Goal: Task Accomplishment & Management: Complete application form

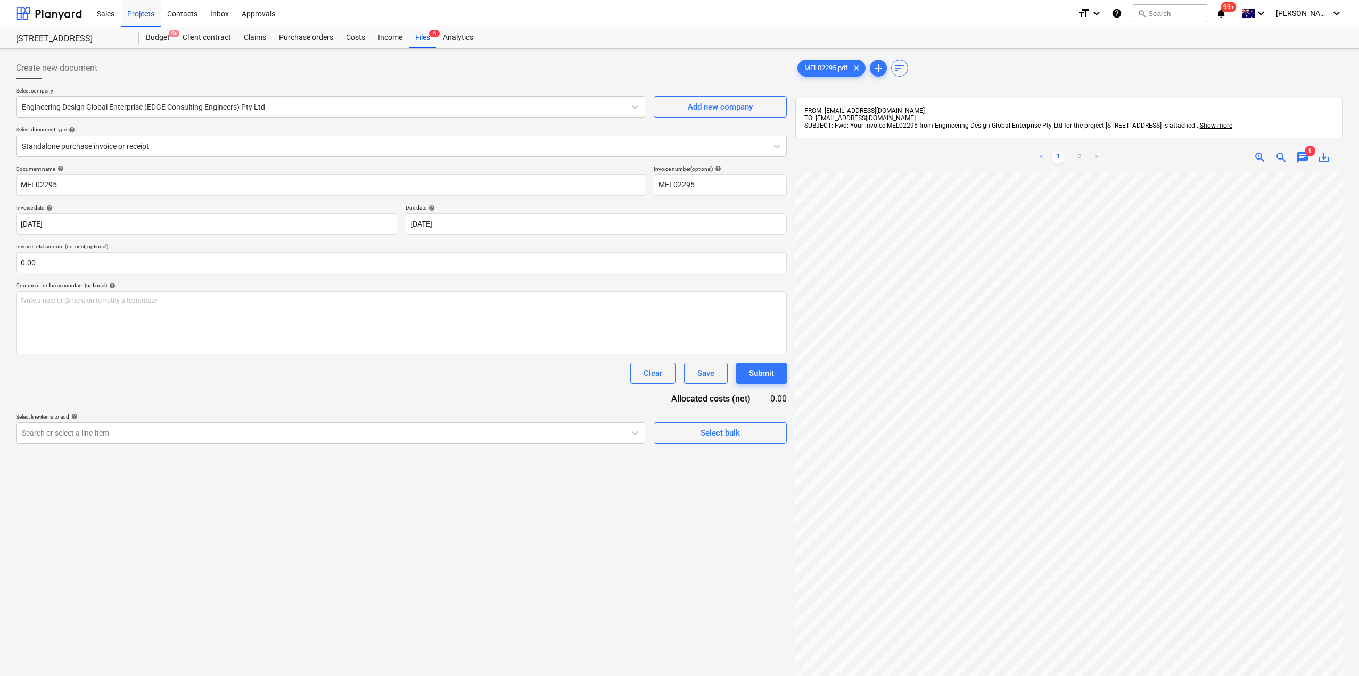
scroll to position [145, 0]
click at [426, 39] on div "Files 8" at bounding box center [423, 37] width 28 height 21
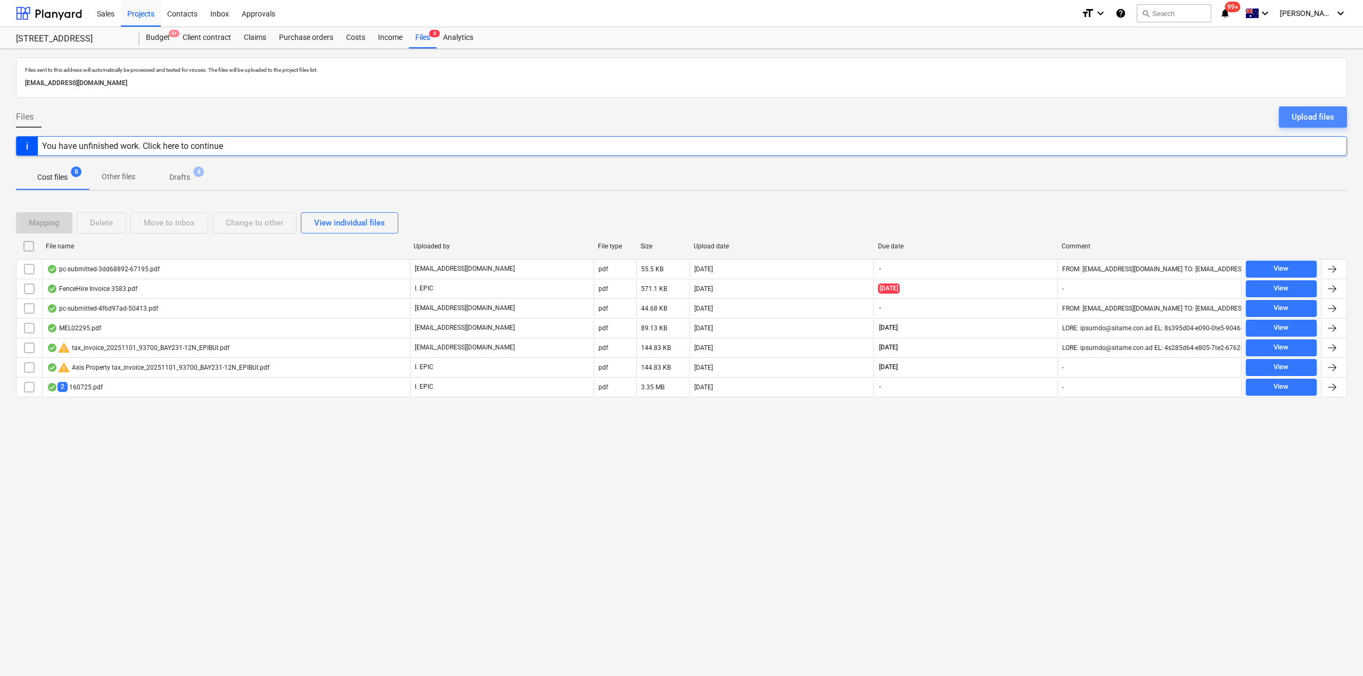
click at [1312, 118] on div "Upload files" at bounding box center [1312, 117] width 43 height 14
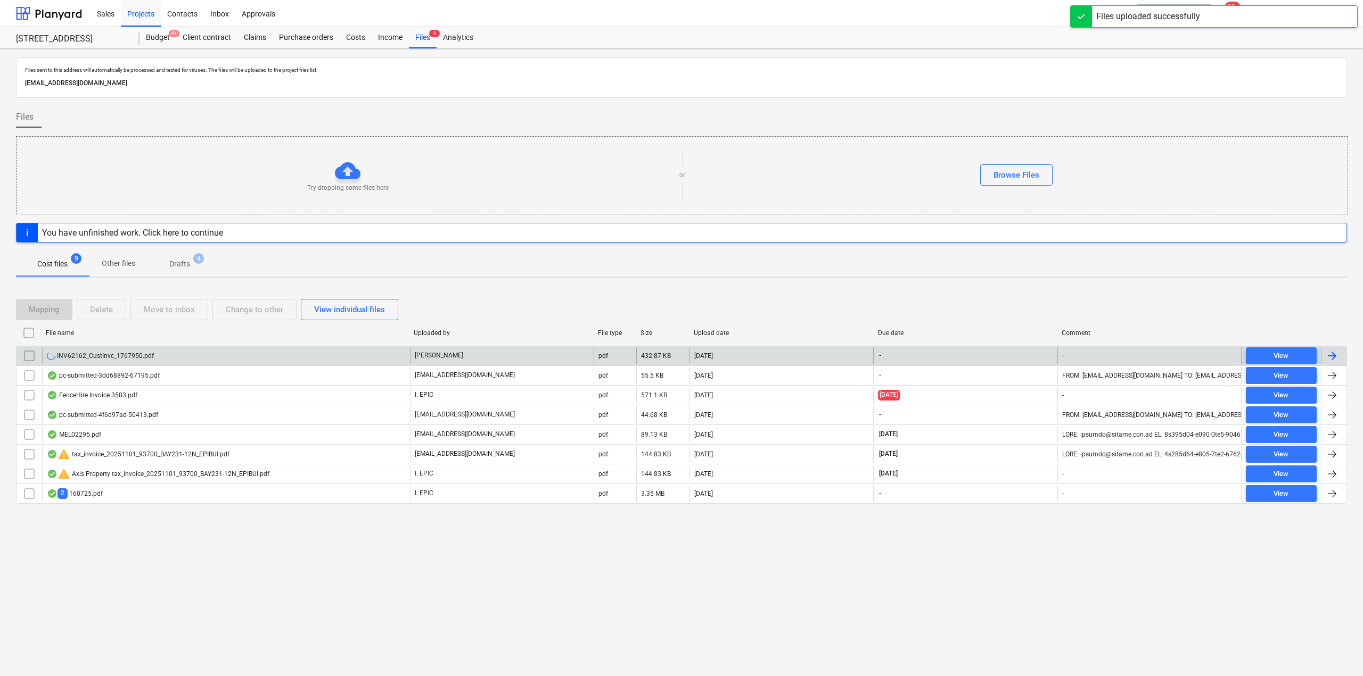
click at [167, 356] on div "INV62162_CustInvc_1767950.pdf" at bounding box center [226, 356] width 368 height 17
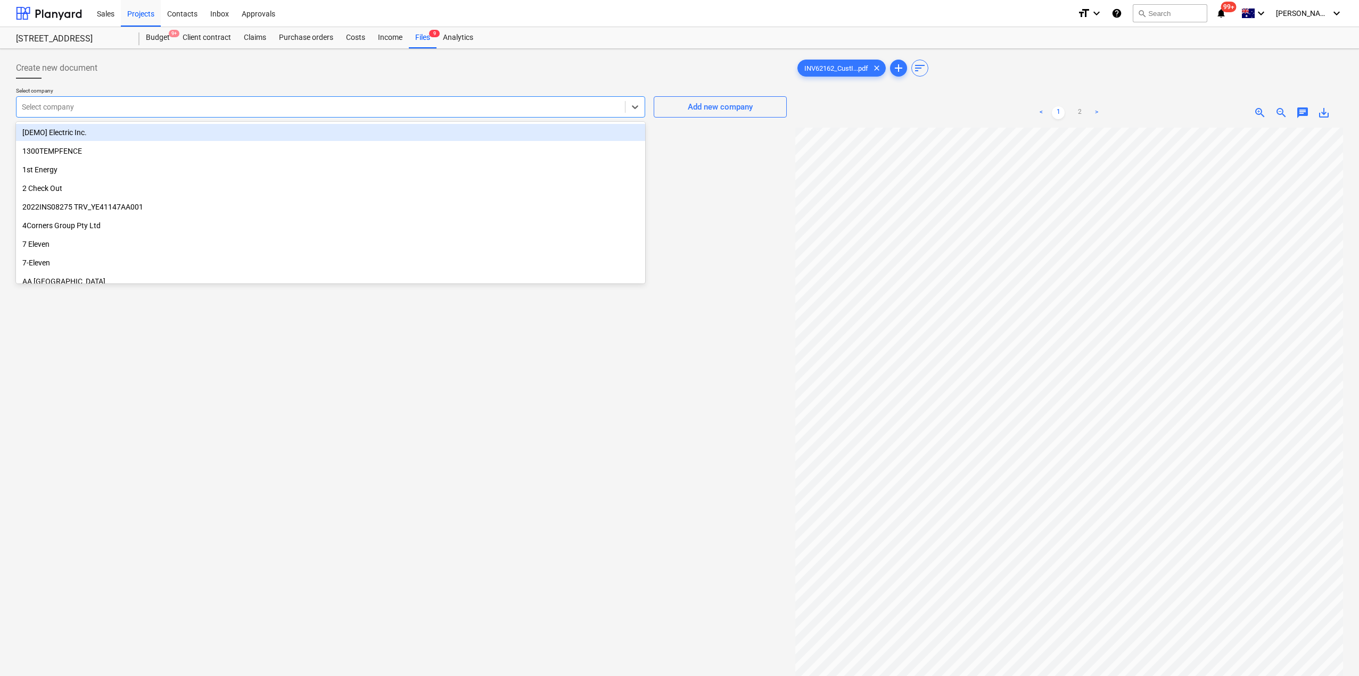
click at [297, 96] on div "Select company" at bounding box center [330, 106] width 629 height 21
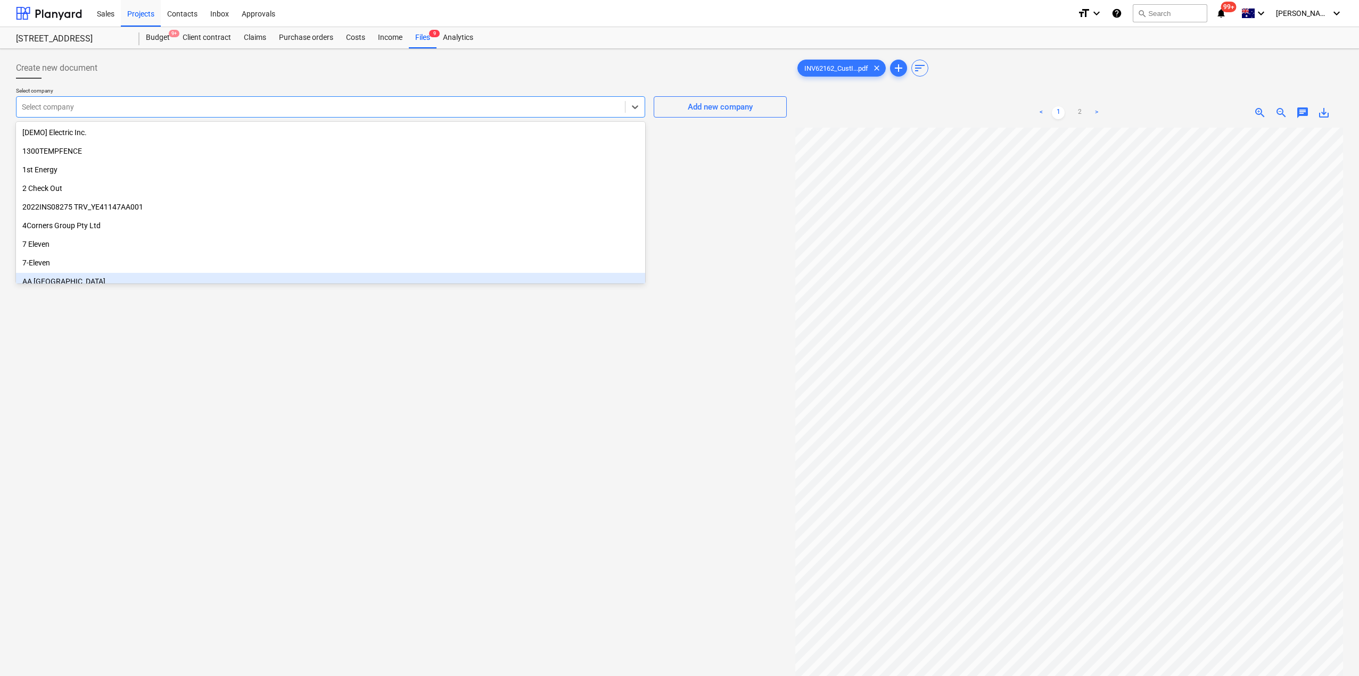
click at [562, 389] on div "Create new document Select company option AA Box Hill focused, 9 of 981. 981 re…" at bounding box center [401, 415] width 779 height 725
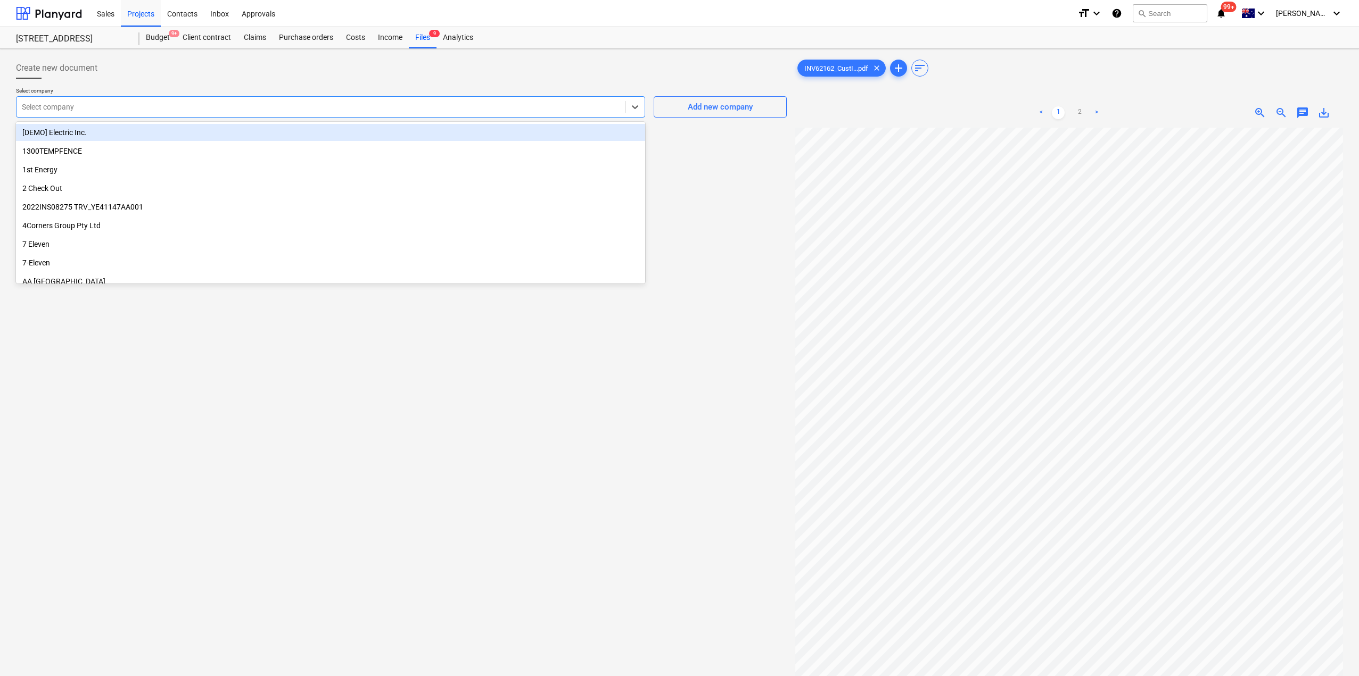
click at [324, 107] on div at bounding box center [321, 107] width 598 height 11
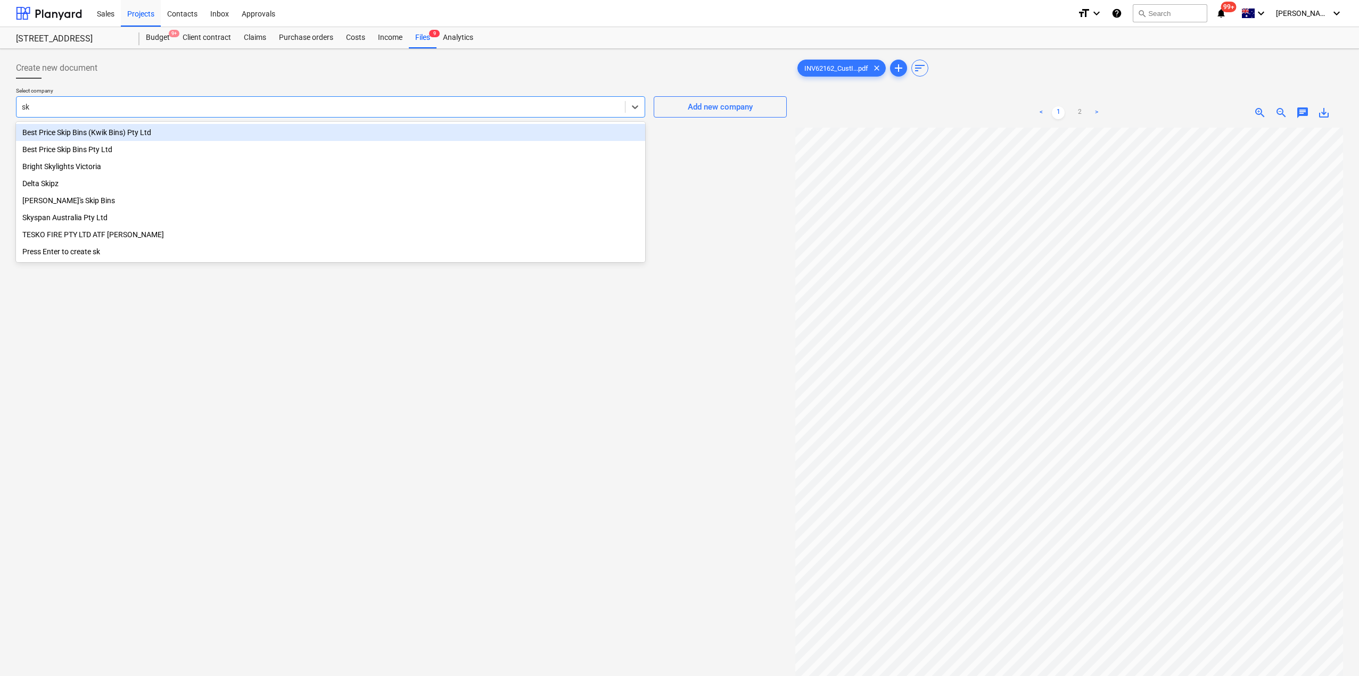
type input "sky"
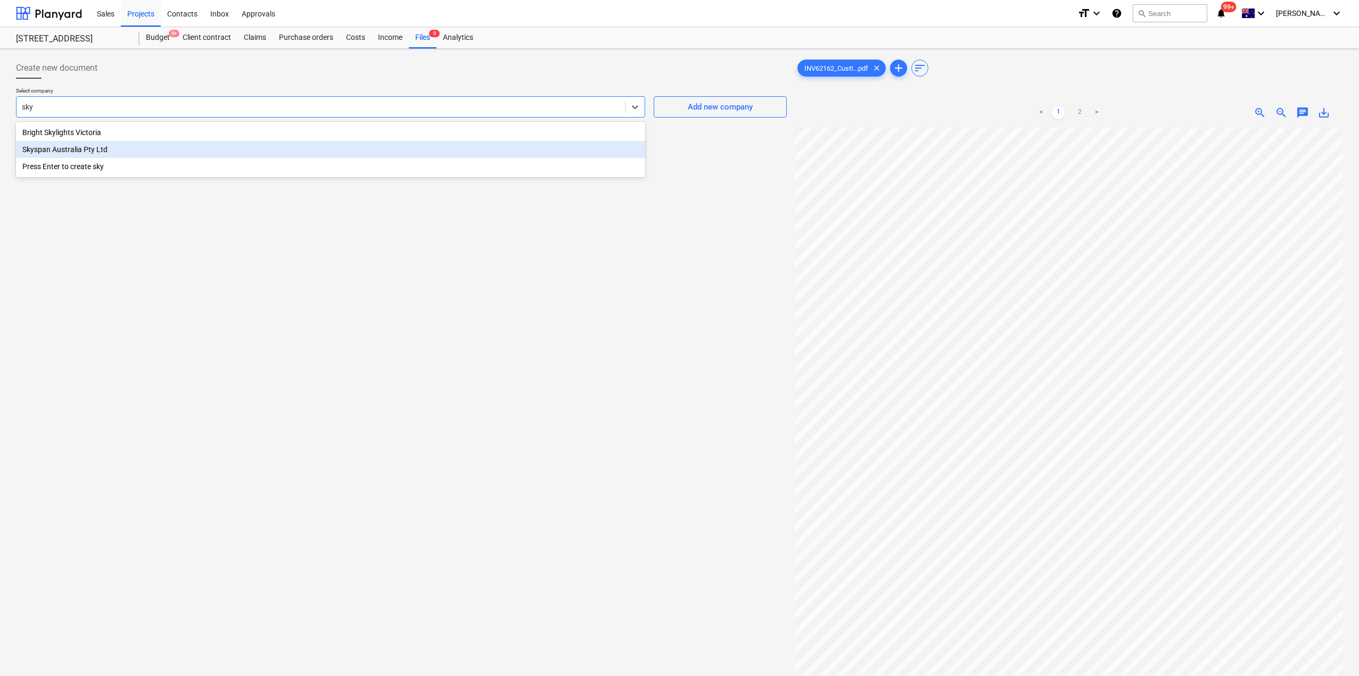
click at [80, 152] on div "Skyspan Australia Pty Ltd" at bounding box center [330, 149] width 629 height 17
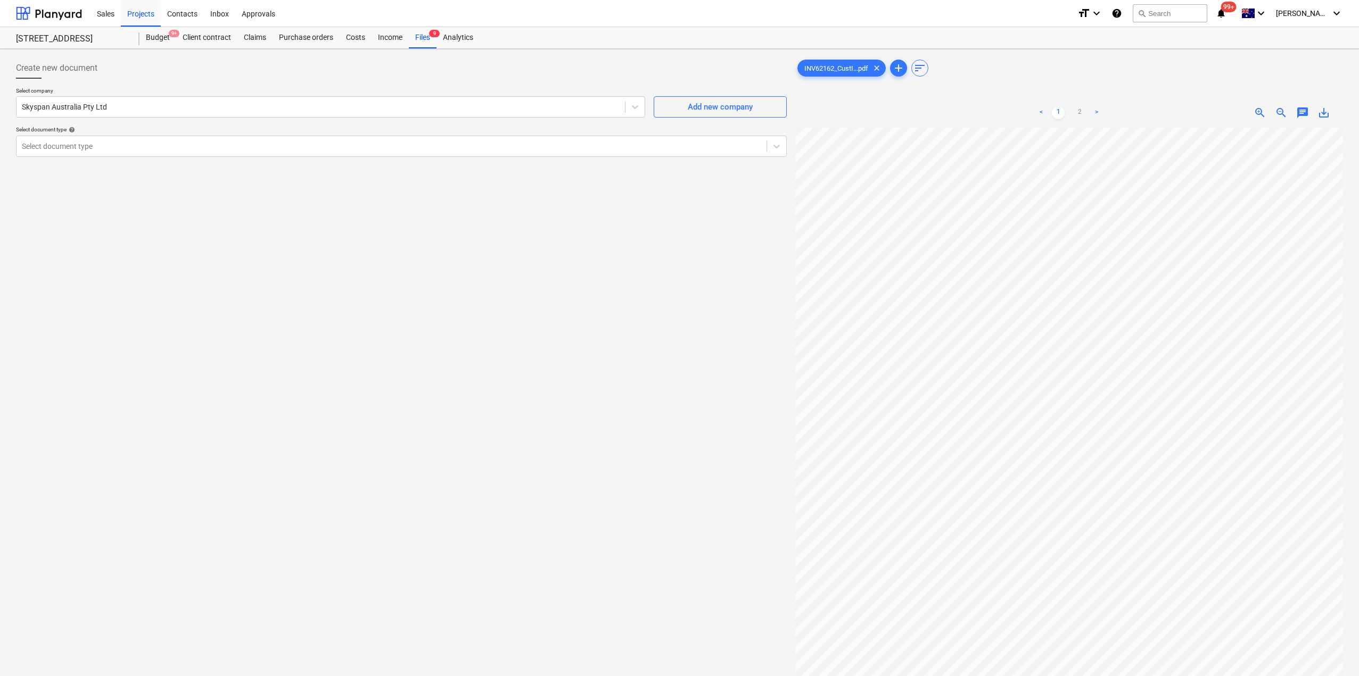
click at [163, 240] on div "Create new document Select company Skyspan Australia Pty Ltd Add new company Se…" at bounding box center [401, 415] width 779 height 725
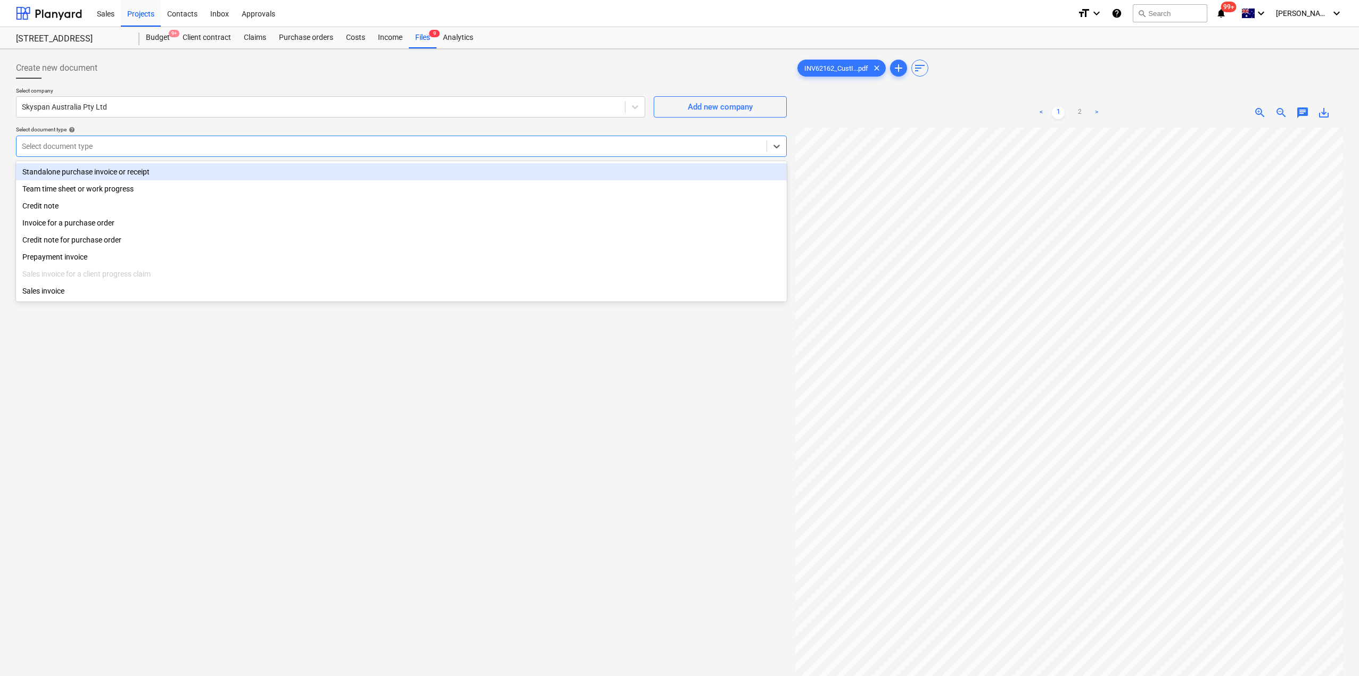
click at [413, 146] on div at bounding box center [391, 146] width 739 height 11
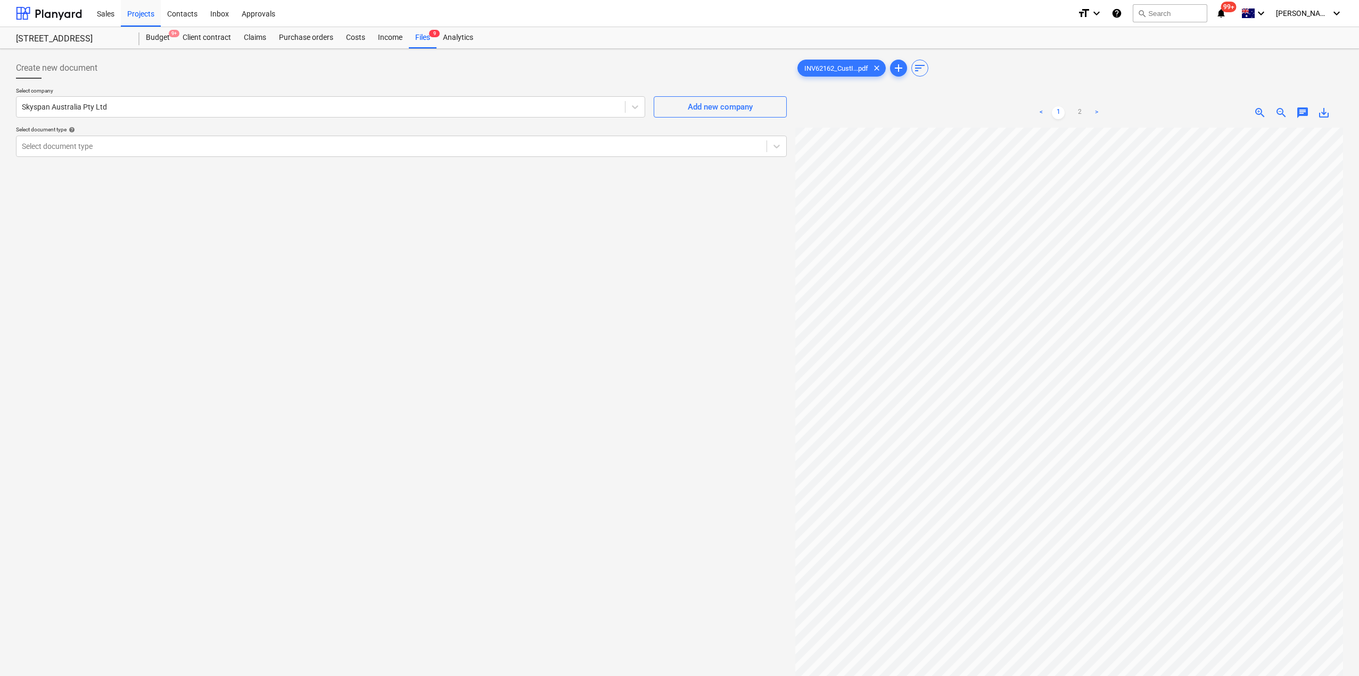
click at [417, 425] on div "Create new document Select company Skyspan Australia Pty Ltd Add new company Se…" at bounding box center [401, 415] width 779 height 725
click at [386, 38] on div "Income" at bounding box center [390, 37] width 37 height 21
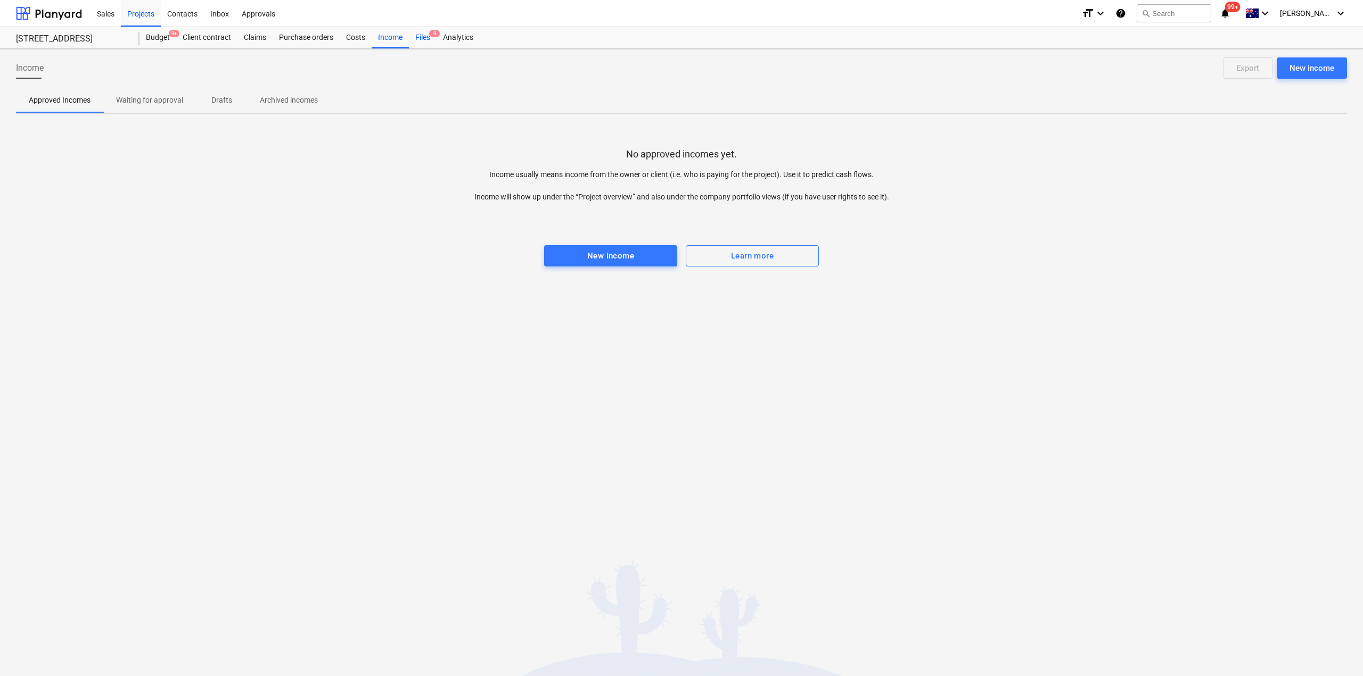
click at [430, 40] on div "Files 9" at bounding box center [423, 37] width 28 height 21
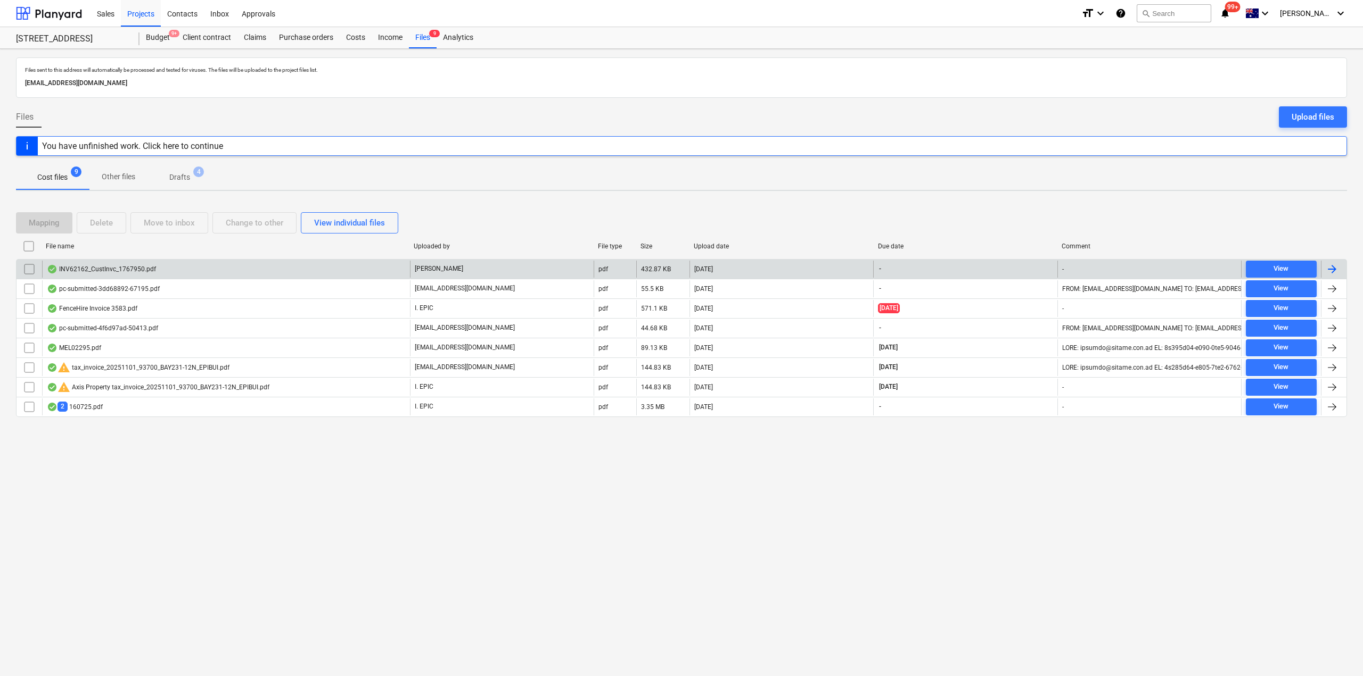
click at [162, 269] on div "INV62162_CustInvc_1767950.pdf" at bounding box center [226, 269] width 368 height 17
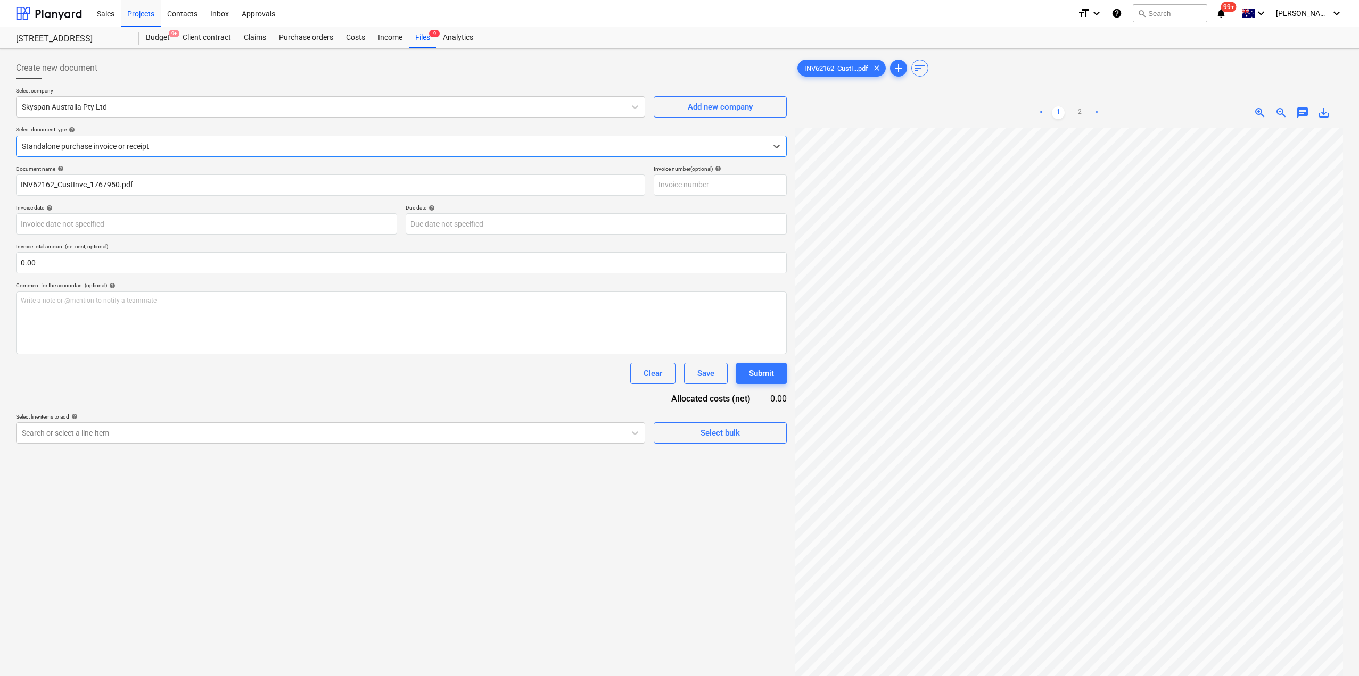
click at [393, 149] on div at bounding box center [391, 146] width 739 height 11
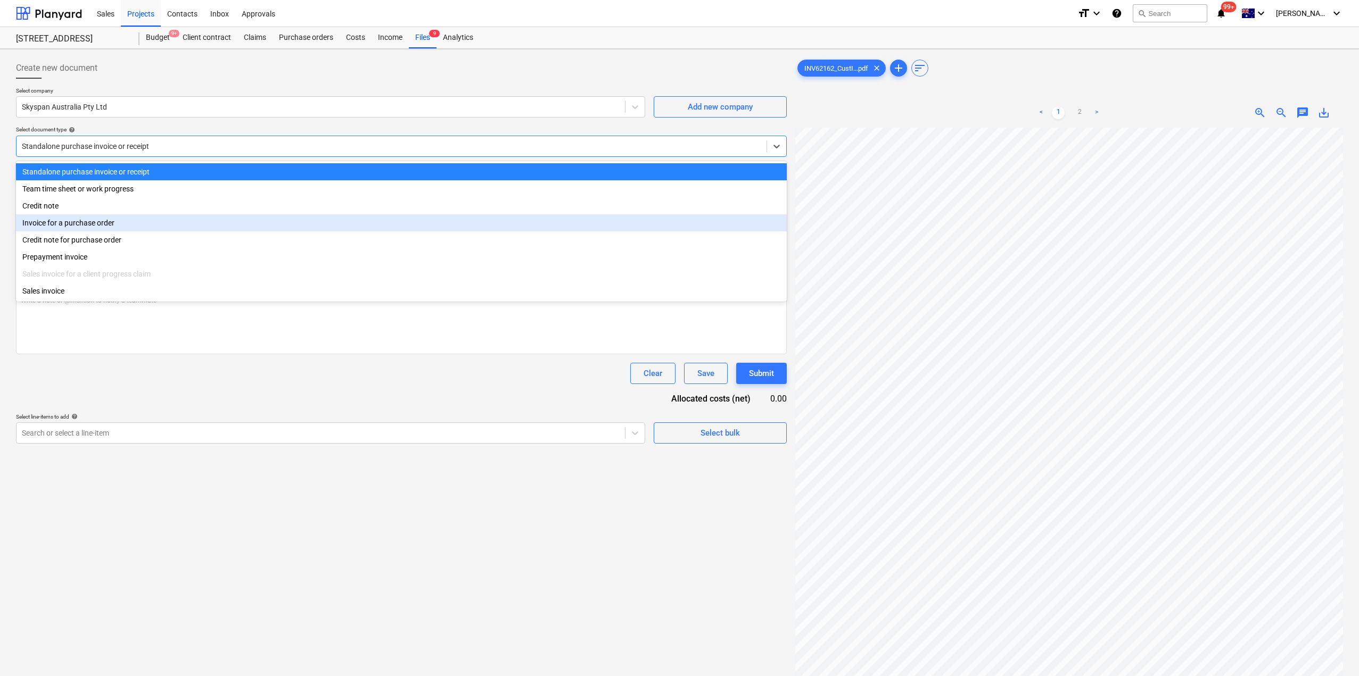
click at [195, 228] on div "Invoice for a purchase order" at bounding box center [401, 222] width 771 height 17
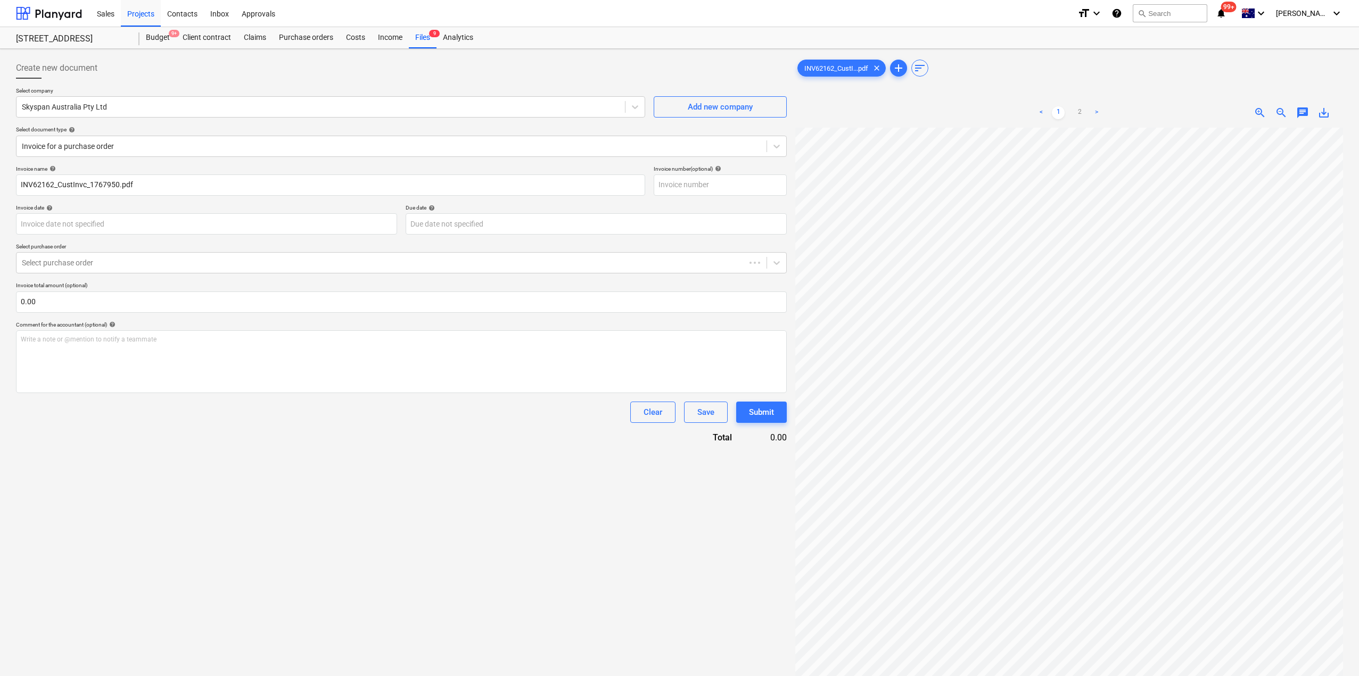
click at [191, 236] on div "Invoice name help INV62162_CustInvc_1767950.pdf Invoice number (optional) help …" at bounding box center [401, 305] width 771 height 278
click at [188, 231] on body "Sales Projects Contacts Inbox Approvals format_size keyboard_arrow_down help se…" at bounding box center [679, 338] width 1359 height 676
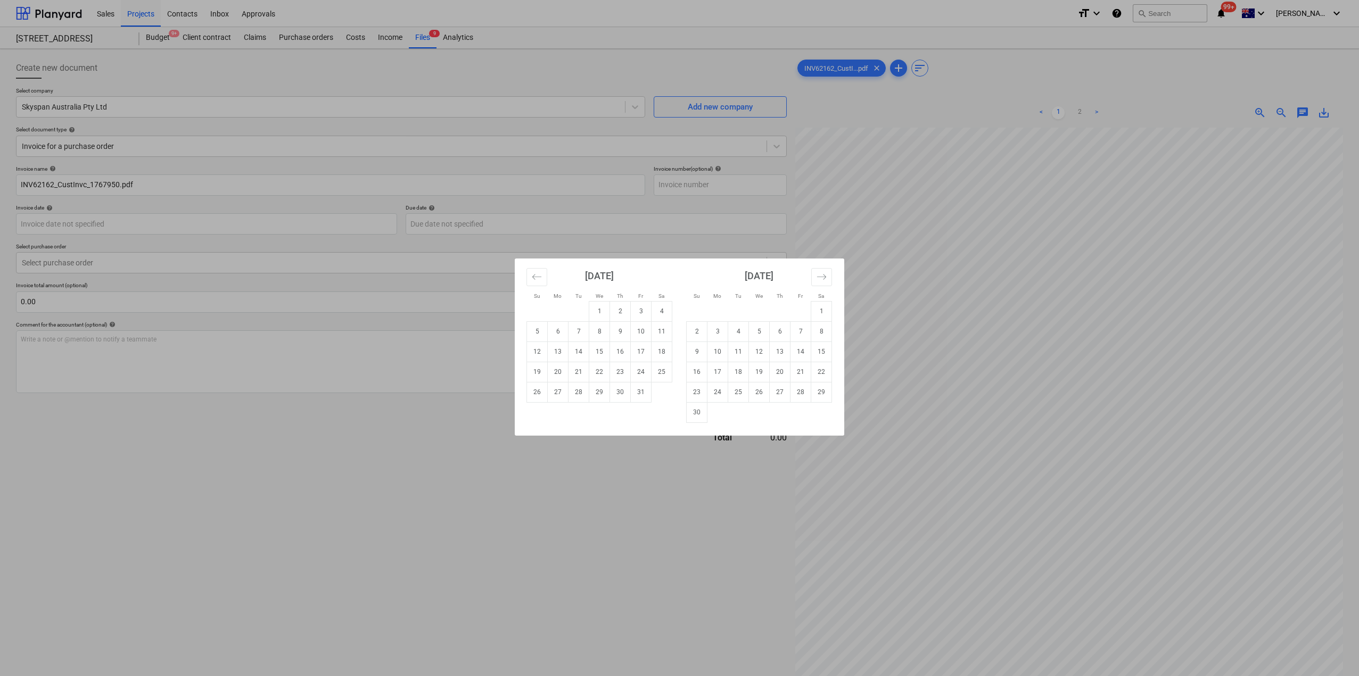
click at [422, 516] on div "Su Mo Tu We Th Fr Sa Su Mo Tu We Th Fr Sa September 2025 1 2 3 4 5 6 7 8 9 10 1…" at bounding box center [679, 338] width 1359 height 676
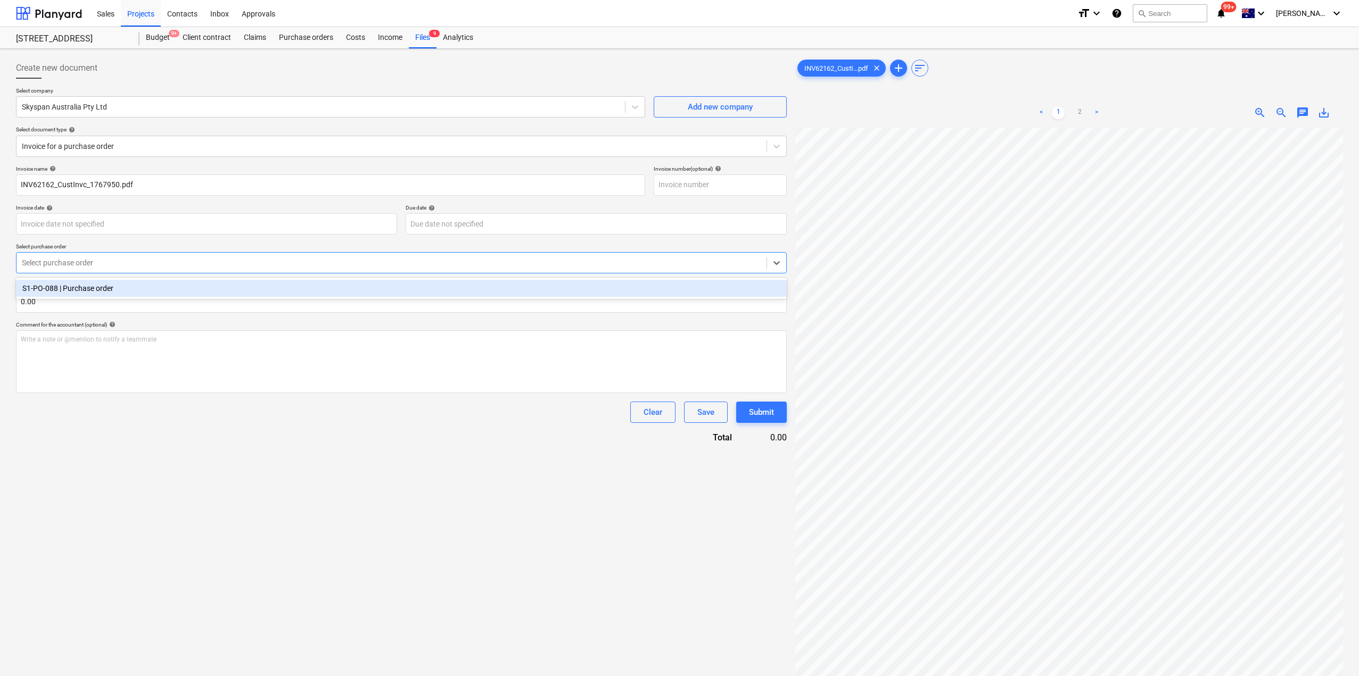
click at [115, 266] on div at bounding box center [391, 263] width 739 height 11
click at [104, 287] on div "S1-PO-088 | Purchase order" at bounding box center [401, 288] width 771 height 17
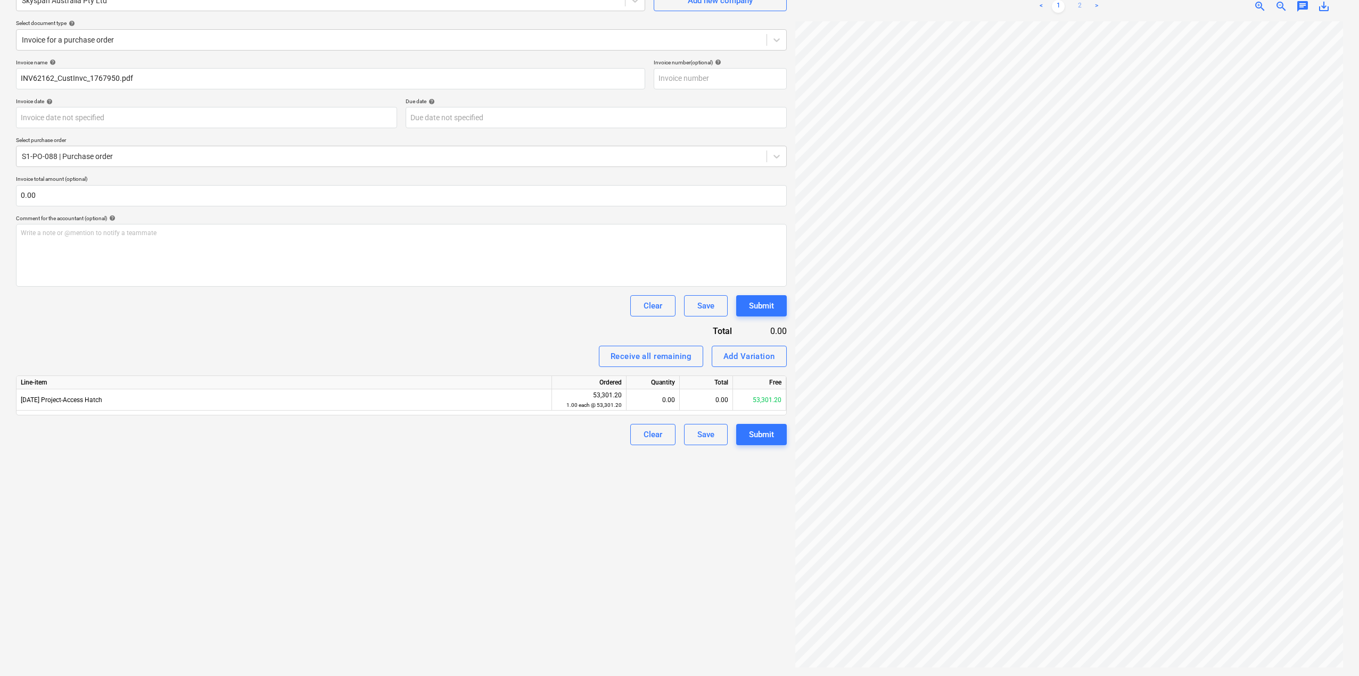
click at [1078, 9] on link "2" at bounding box center [1079, 6] width 13 height 13
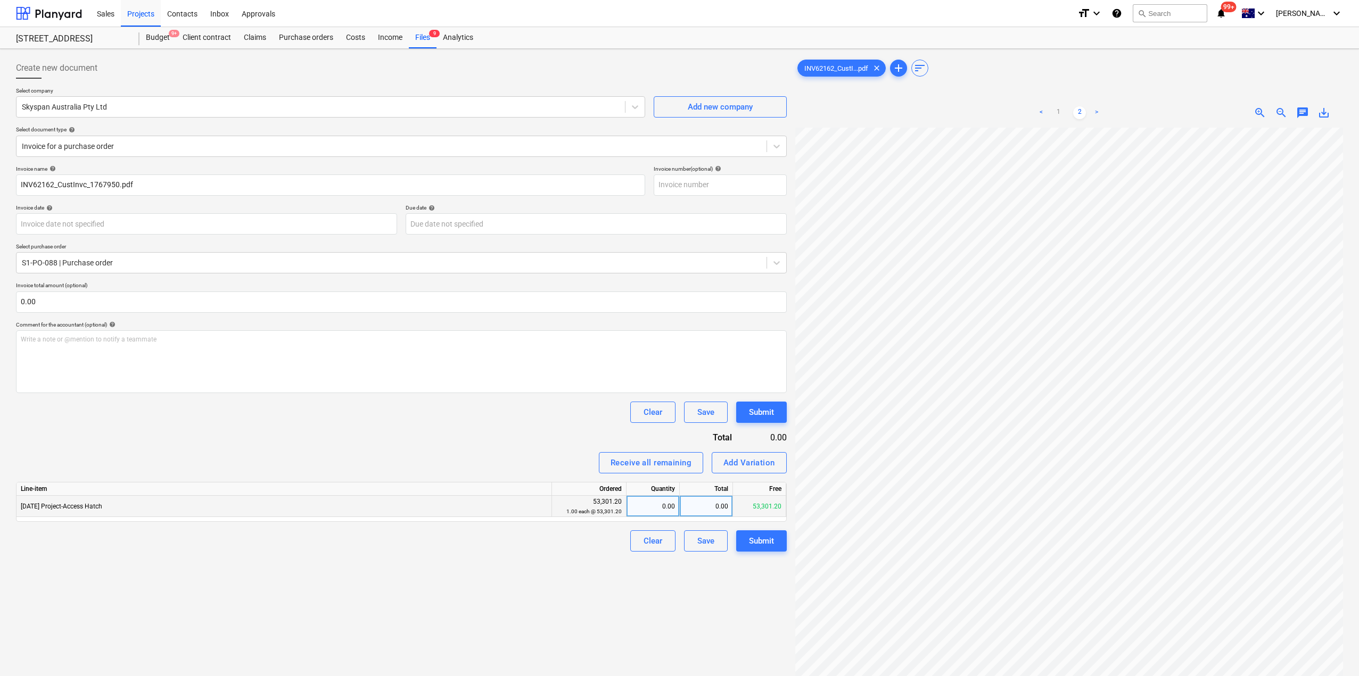
click at [658, 510] on div "0.00" at bounding box center [653, 506] width 44 height 21
click at [705, 514] on div "0.00" at bounding box center [706, 506] width 53 height 21
type input "31980.72"
click at [626, 610] on div "Create new document Select company Skyspan Australia Pty Ltd Add new company Se…" at bounding box center [401, 415] width 779 height 725
click at [293, 33] on div "Purchase orders" at bounding box center [306, 37] width 67 height 21
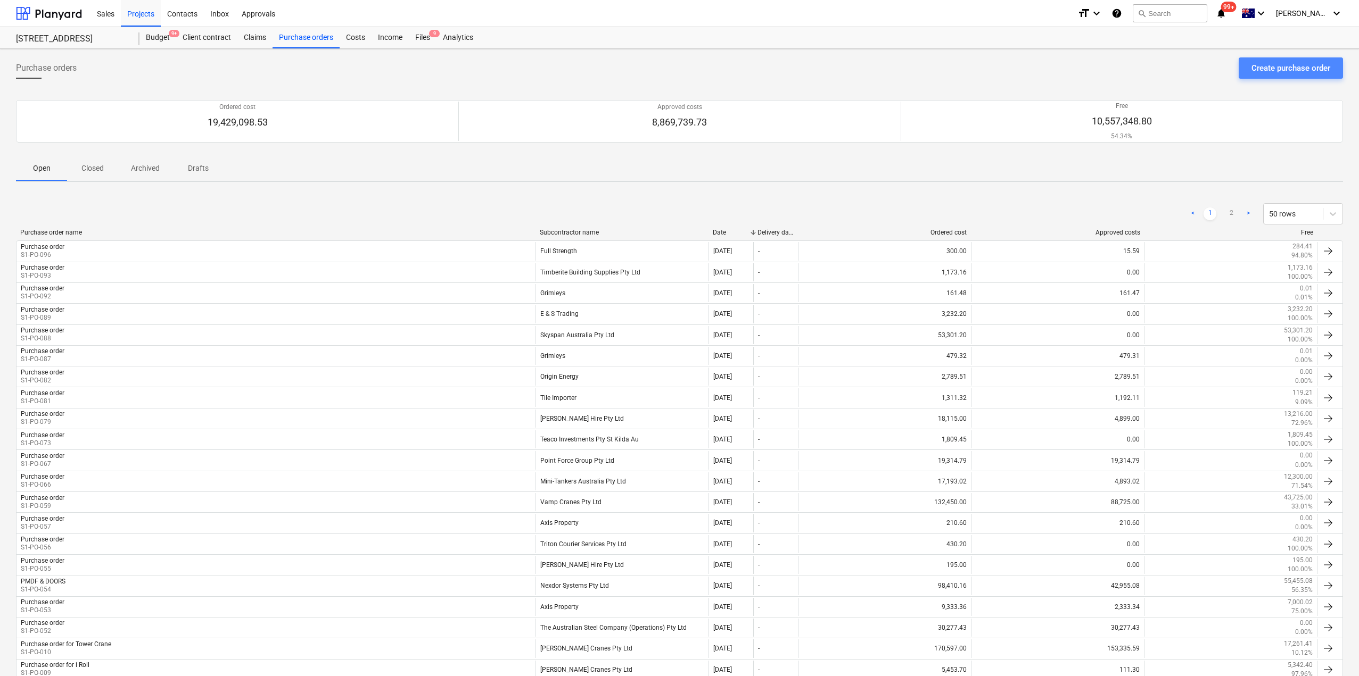
click at [1267, 71] on div "Create purchase order" at bounding box center [1290, 68] width 79 height 14
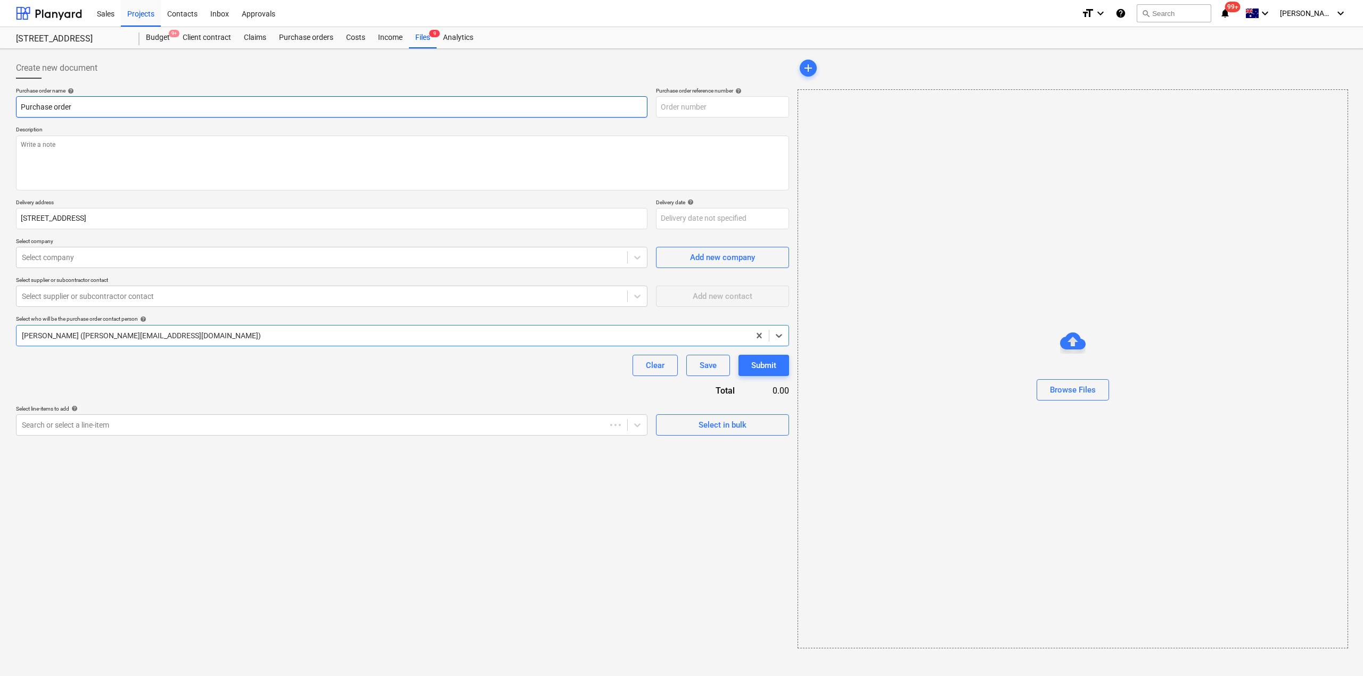
type textarea "x"
type input "S1-PO-099"
type textarea "x"
click at [97, 262] on div at bounding box center [322, 257] width 600 height 11
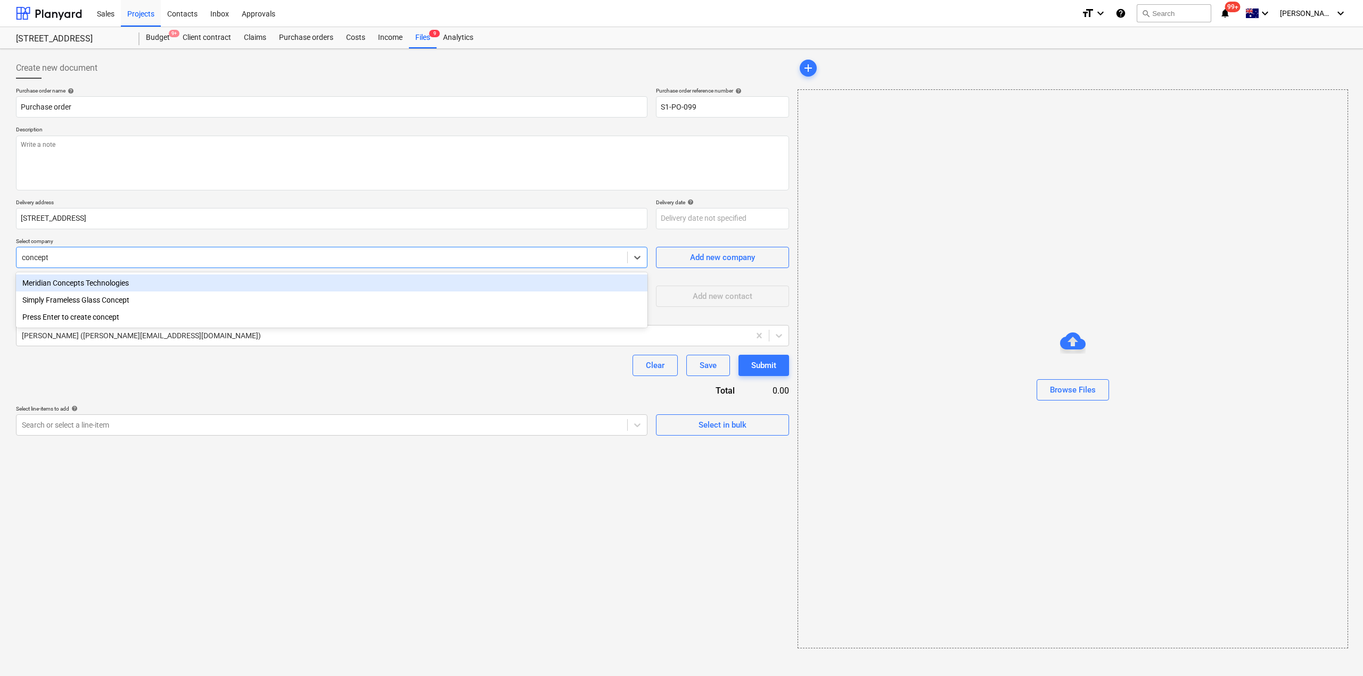
type input "concept"
type textarea "x"
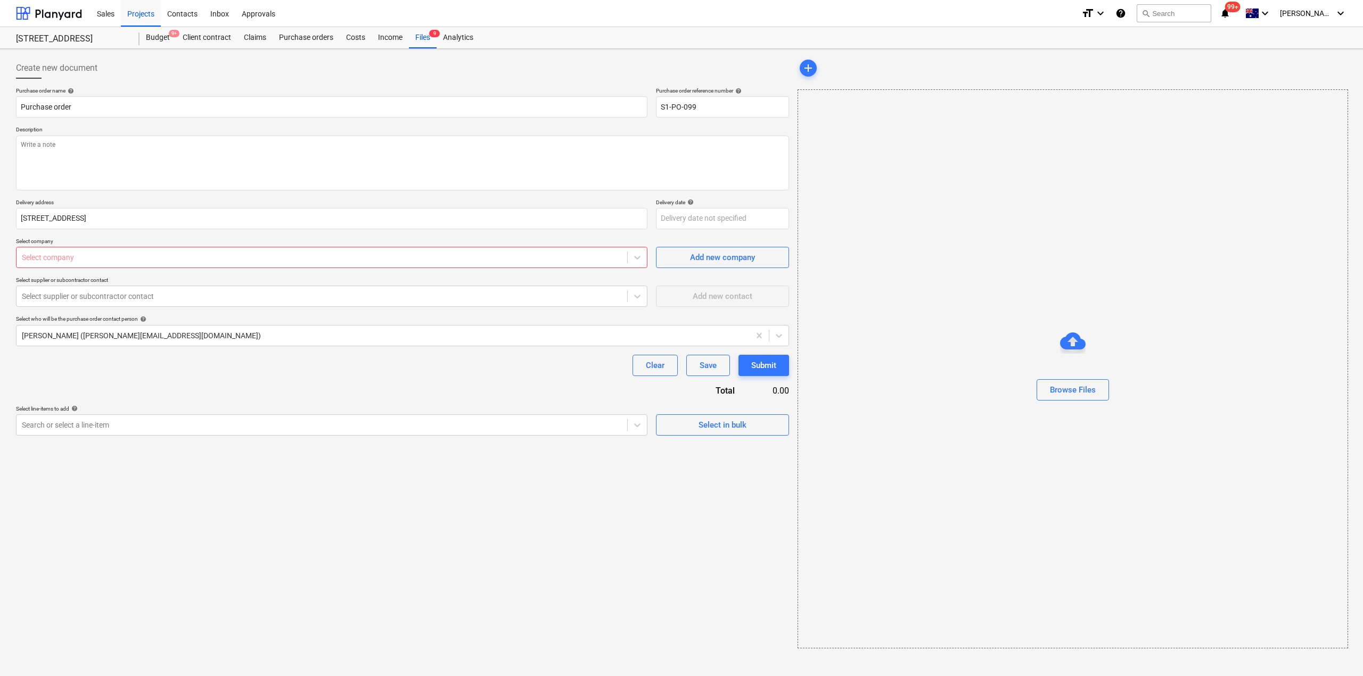
click at [154, 234] on div "Purchase order name help Purchase order Purchase order reference number help S1…" at bounding box center [402, 261] width 773 height 349
type textarea "x"
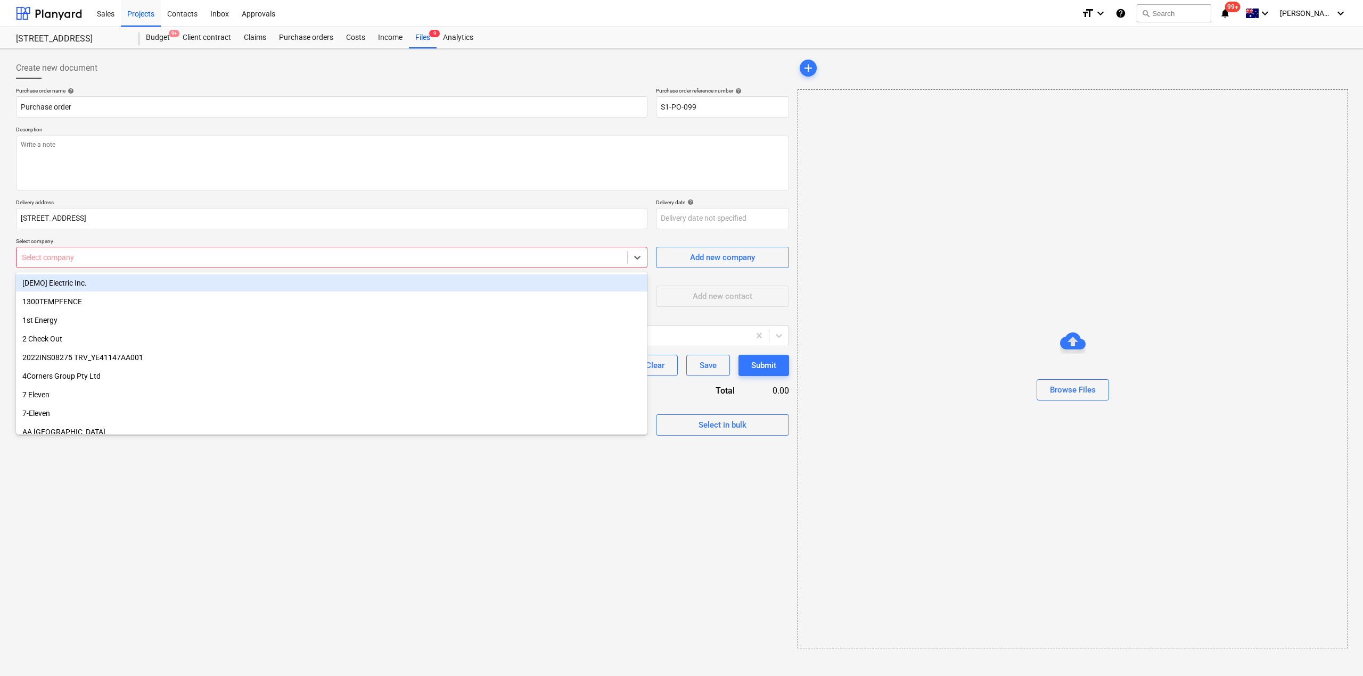
click at [151, 262] on div at bounding box center [322, 257] width 600 height 11
type input "s"
type textarea "x"
type input "sheet"
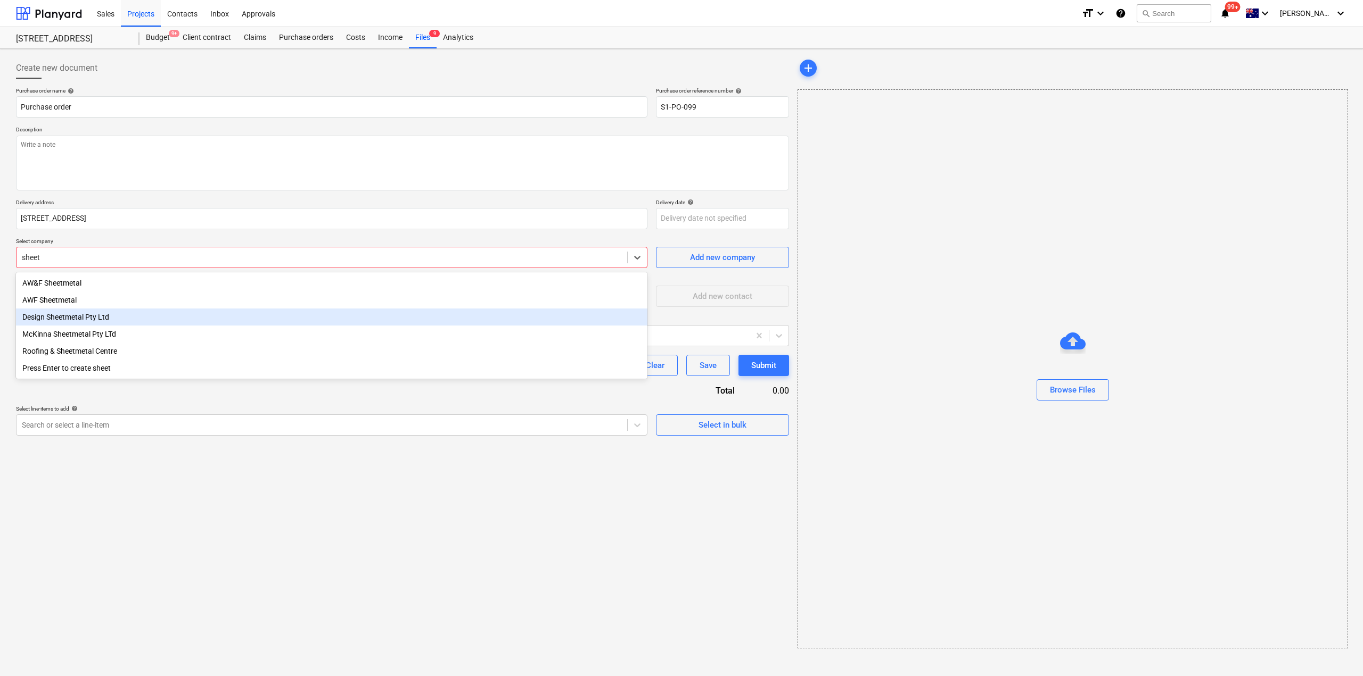
click at [80, 319] on div "Design Sheetmetal Pty Ltd" at bounding box center [331, 317] width 631 height 17
type textarea "x"
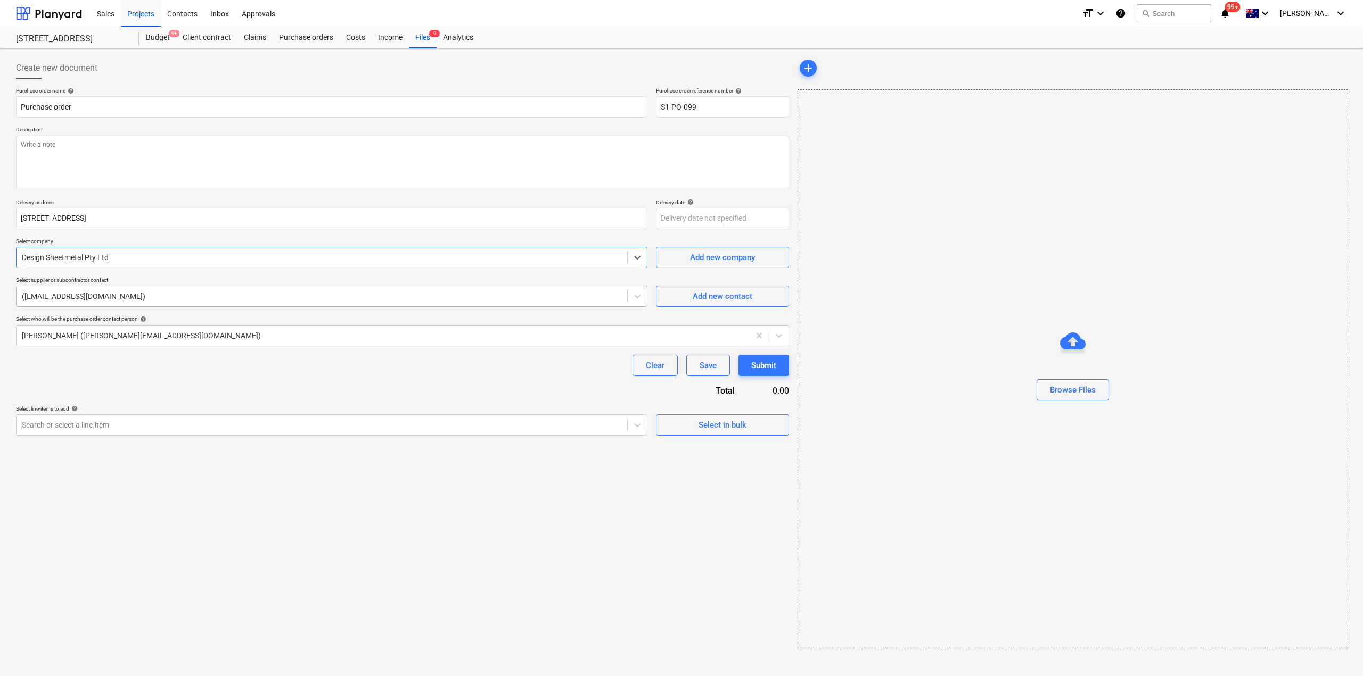
click at [198, 302] on div at bounding box center [322, 296] width 600 height 11
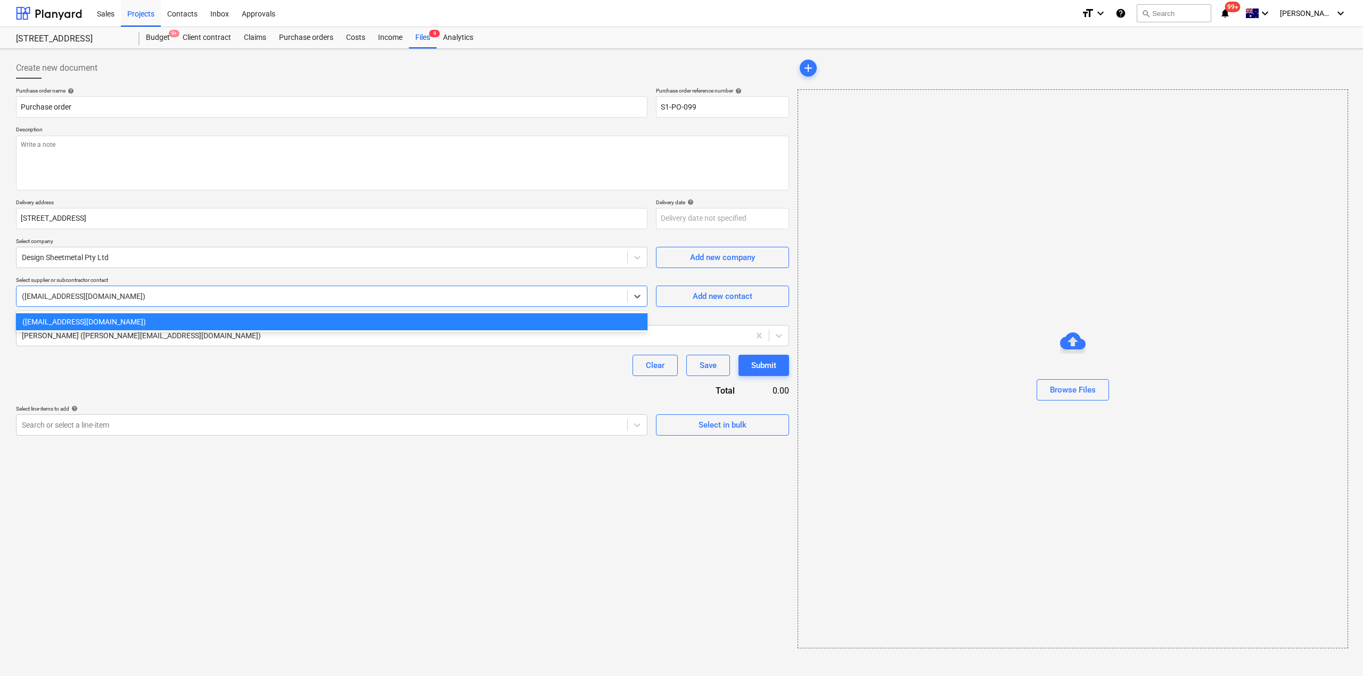
click at [198, 302] on div at bounding box center [322, 296] width 600 height 11
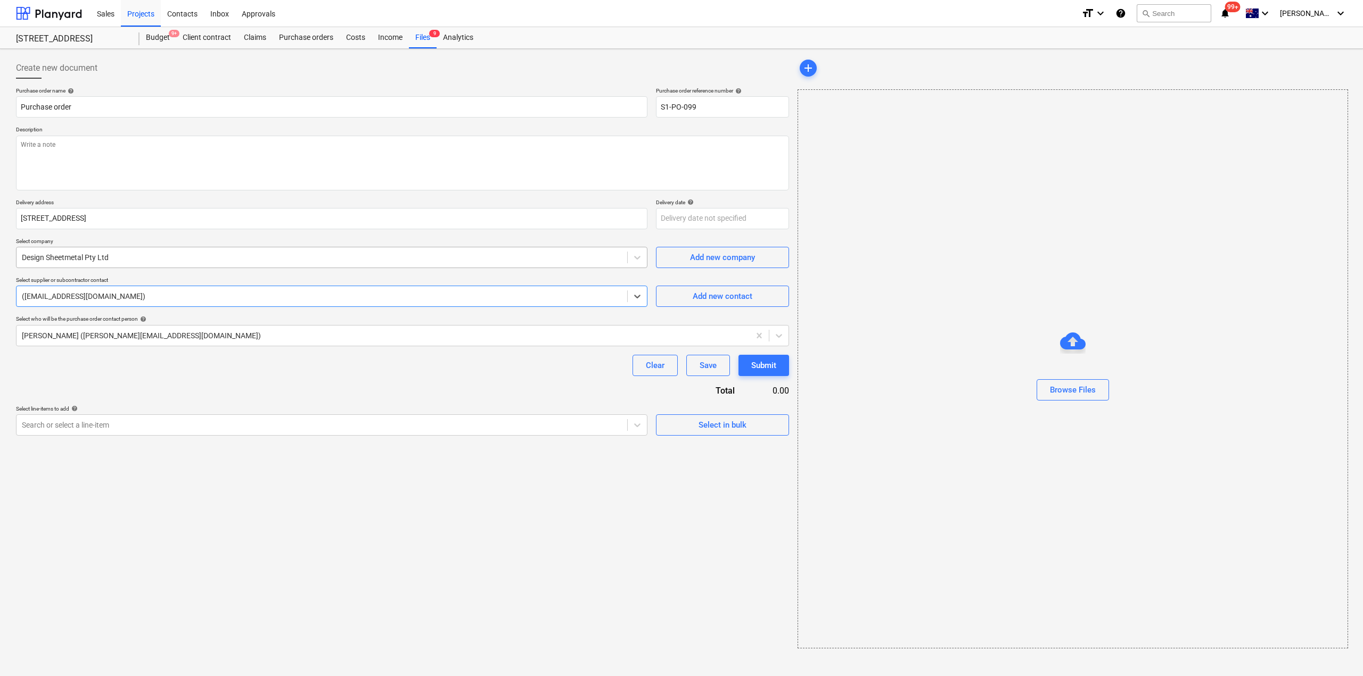
click at [205, 261] on div at bounding box center [322, 257] width 600 height 11
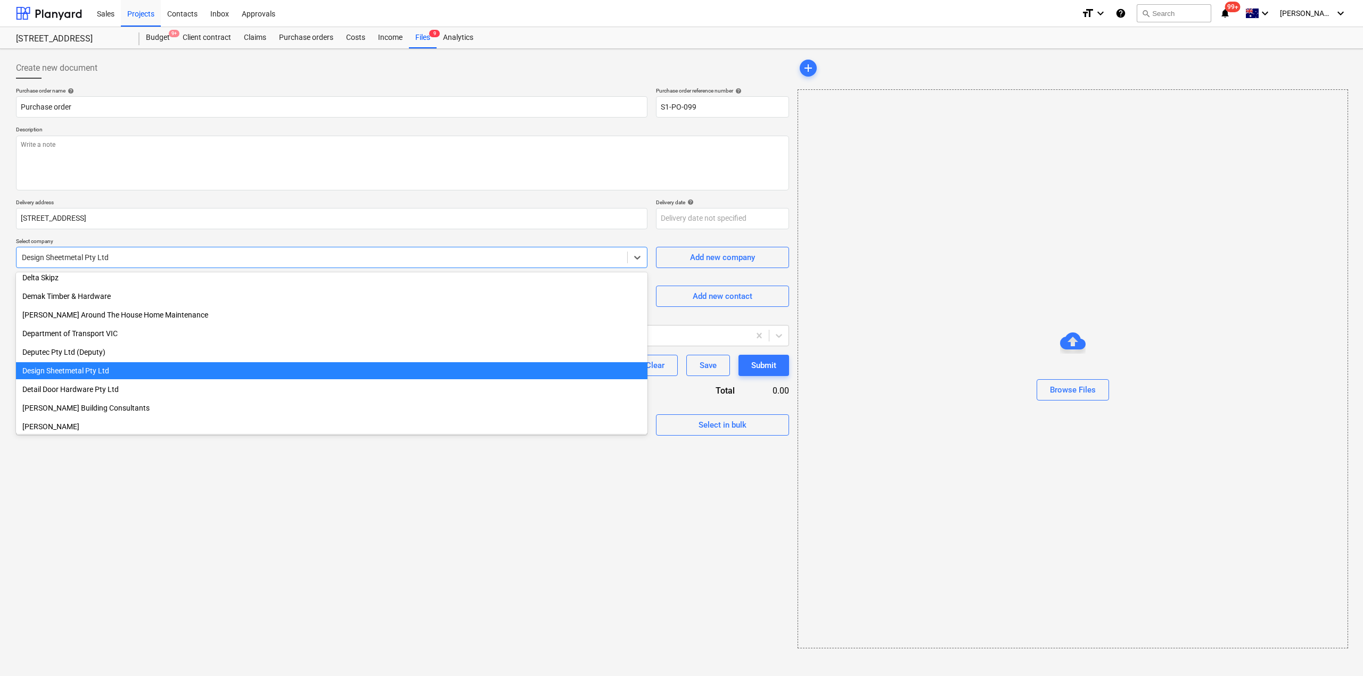
scroll to position [5240, 0]
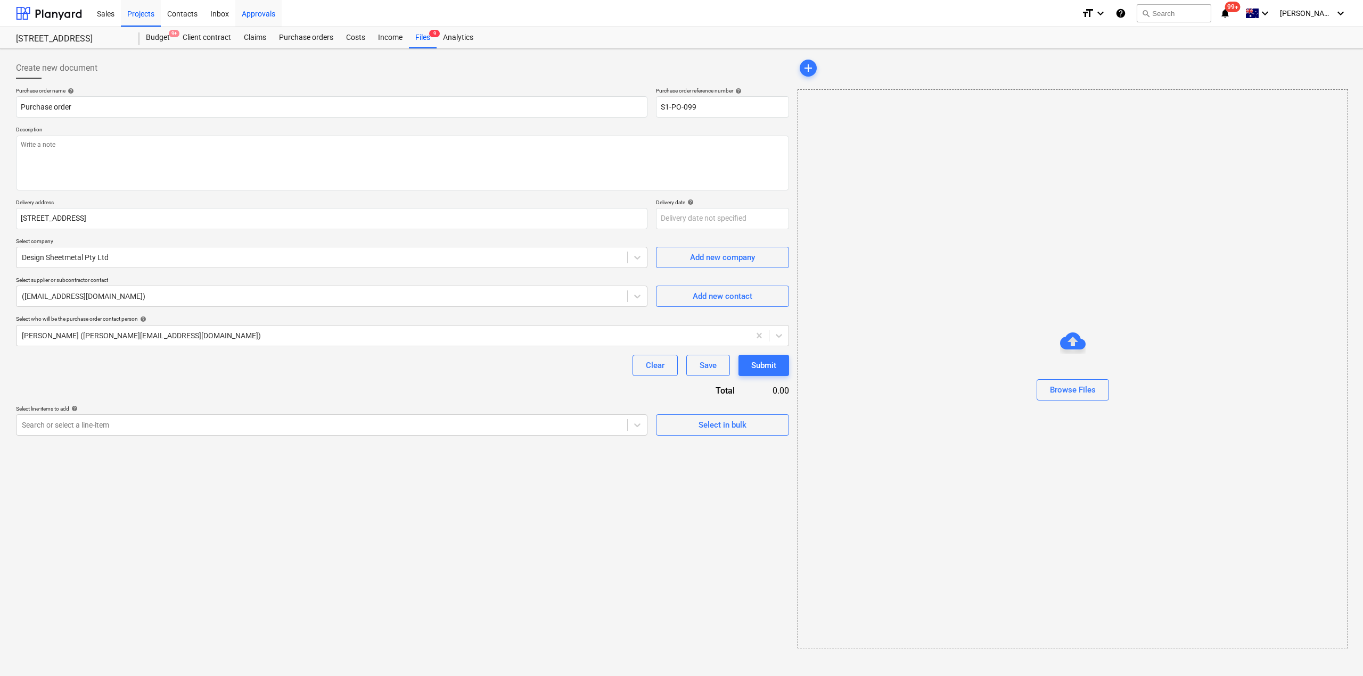
type textarea "x"
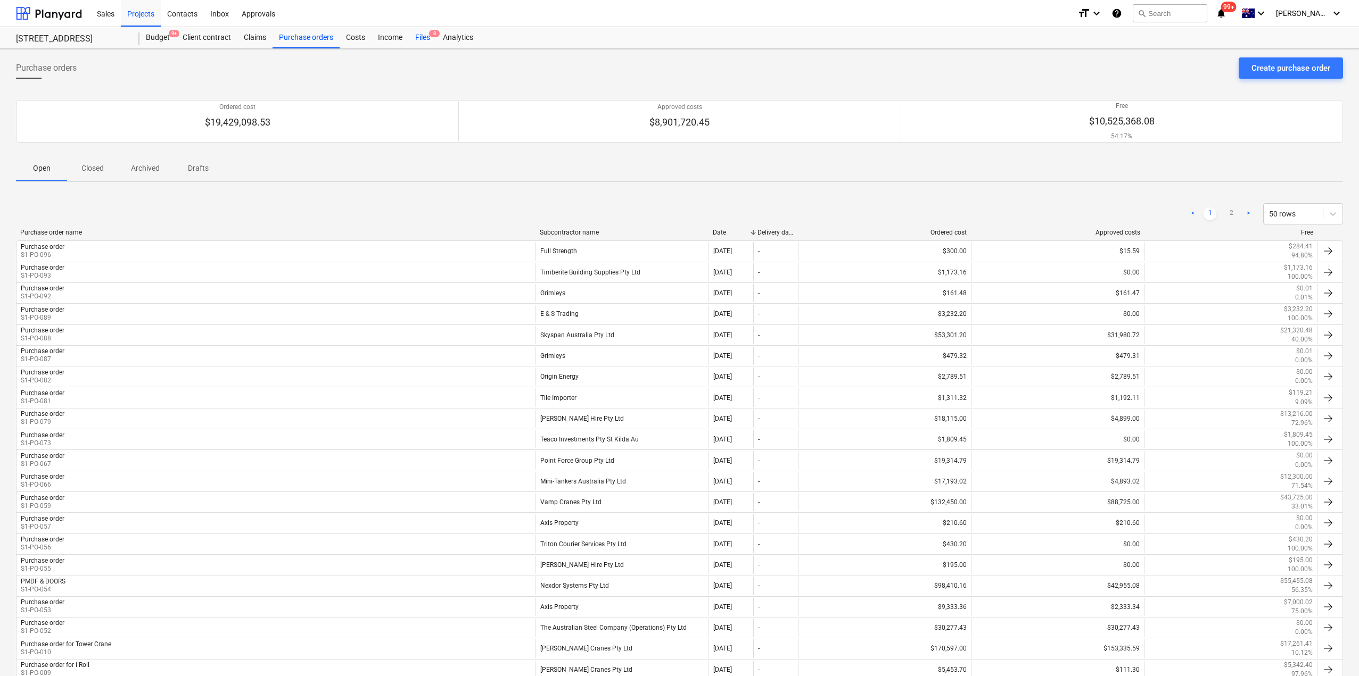
click at [419, 40] on div "Files 8" at bounding box center [423, 37] width 28 height 21
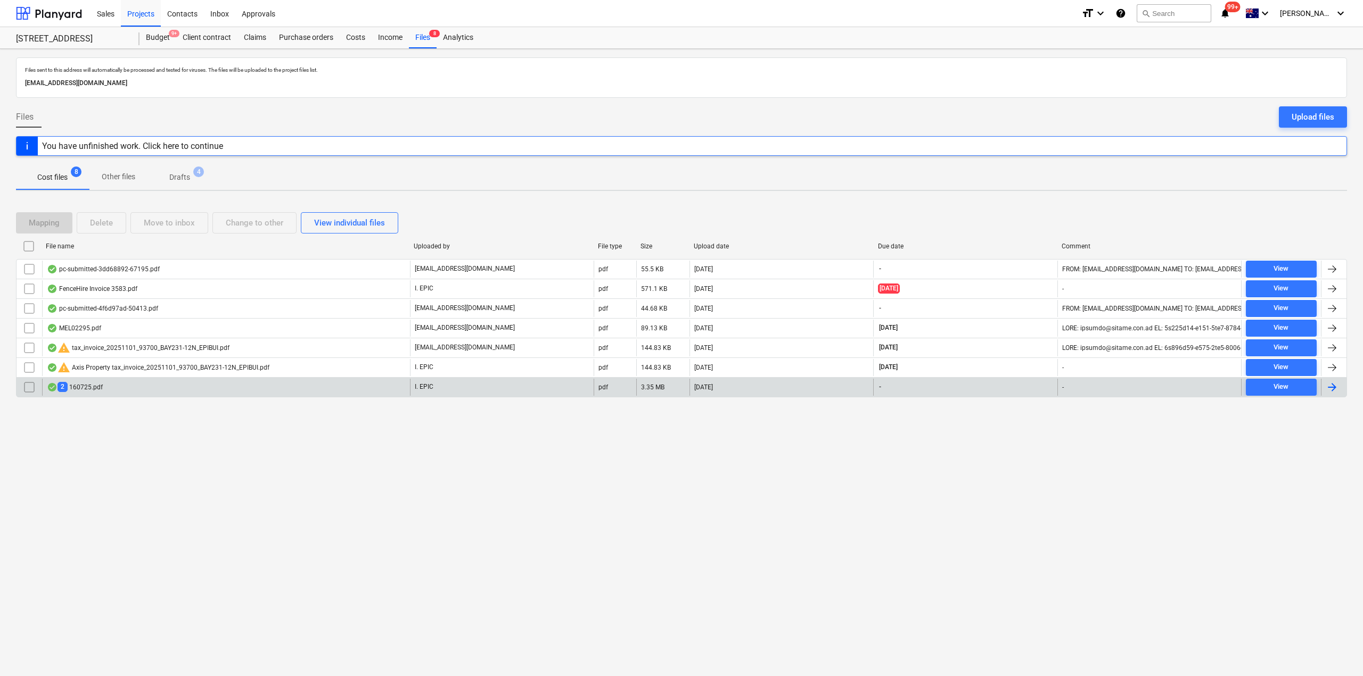
click at [128, 385] on div "2 160725.pdf" at bounding box center [226, 387] width 368 height 17
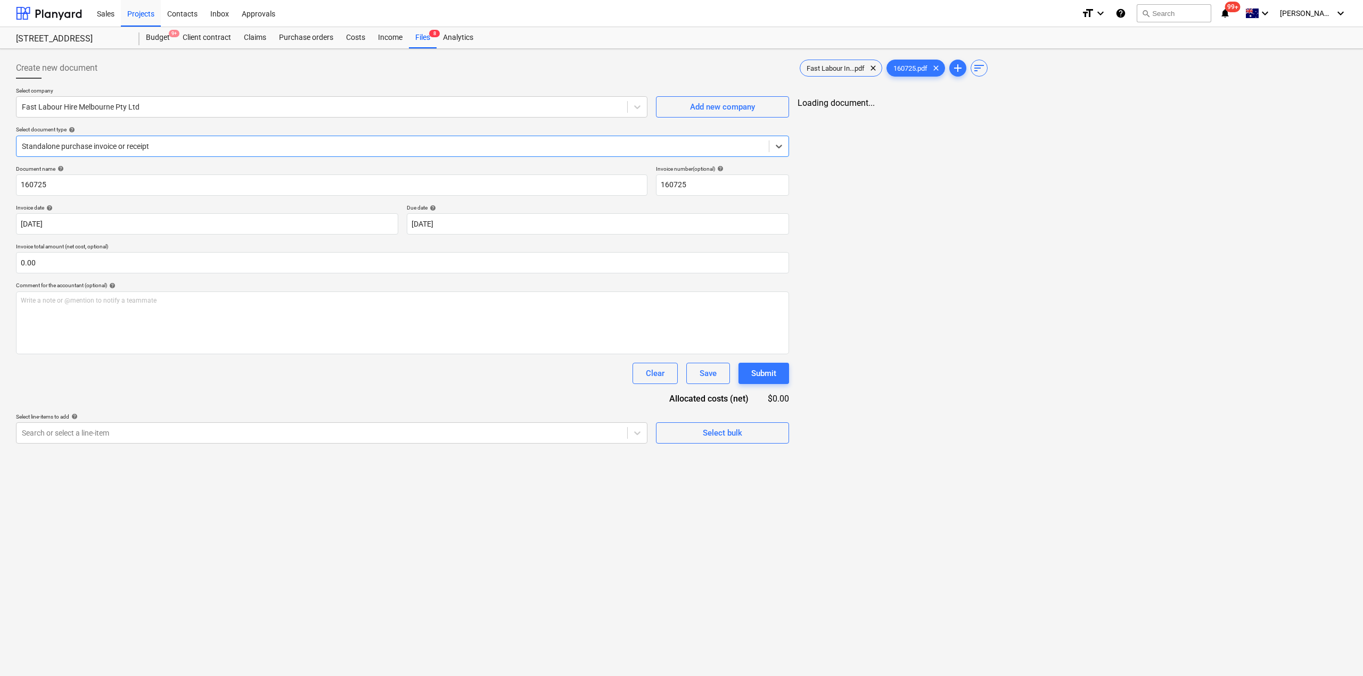
type input "160725"
type input "29 Sep 2025"
type input "31 Oct 2025"
click at [417, 42] on div "Files 8" at bounding box center [423, 37] width 28 height 21
